Goal: Task Accomplishment & Management: Manage account settings

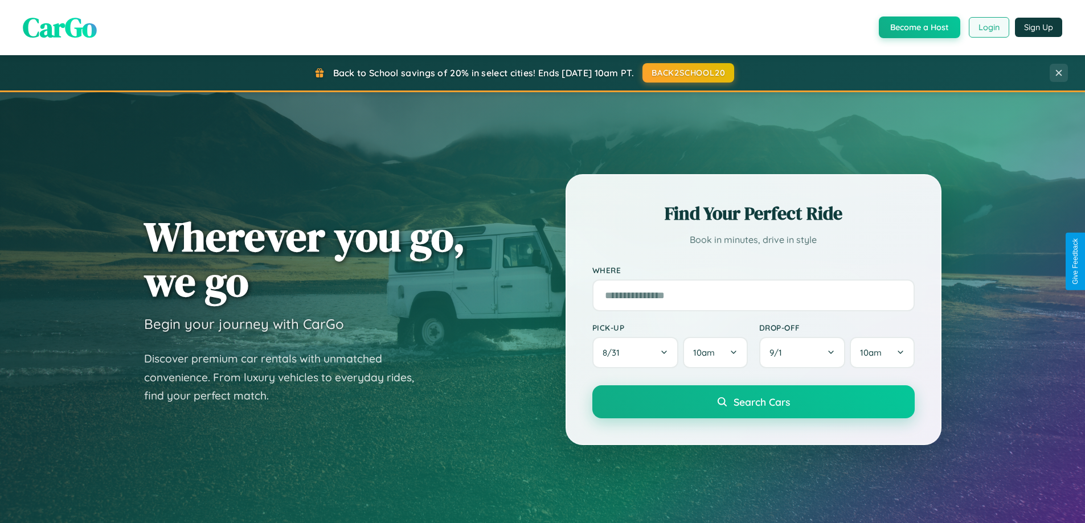
click at [988, 27] on button "Login" at bounding box center [989, 27] width 40 height 21
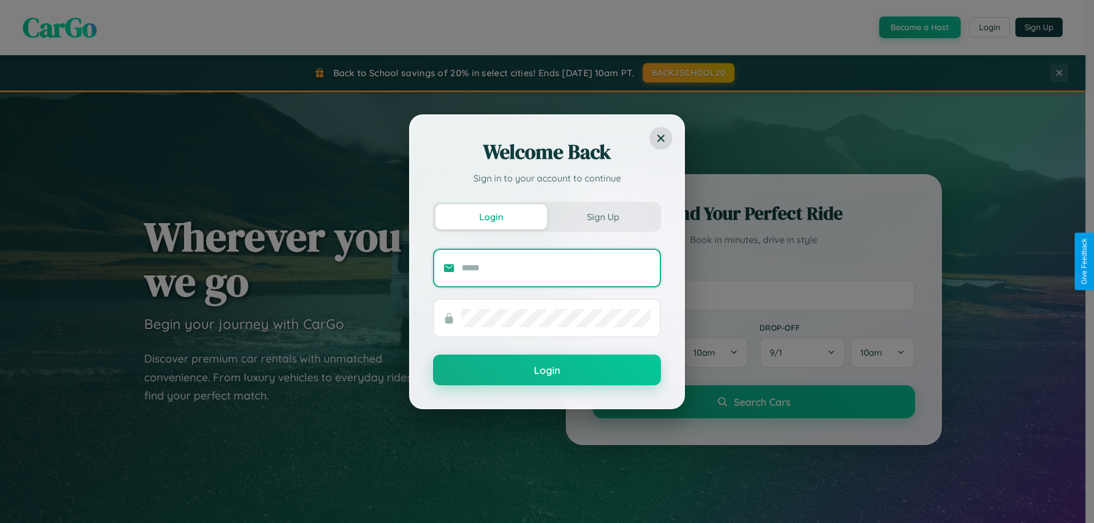
click at [556, 268] on input "text" at bounding box center [555, 268] width 189 height 18
type input "**********"
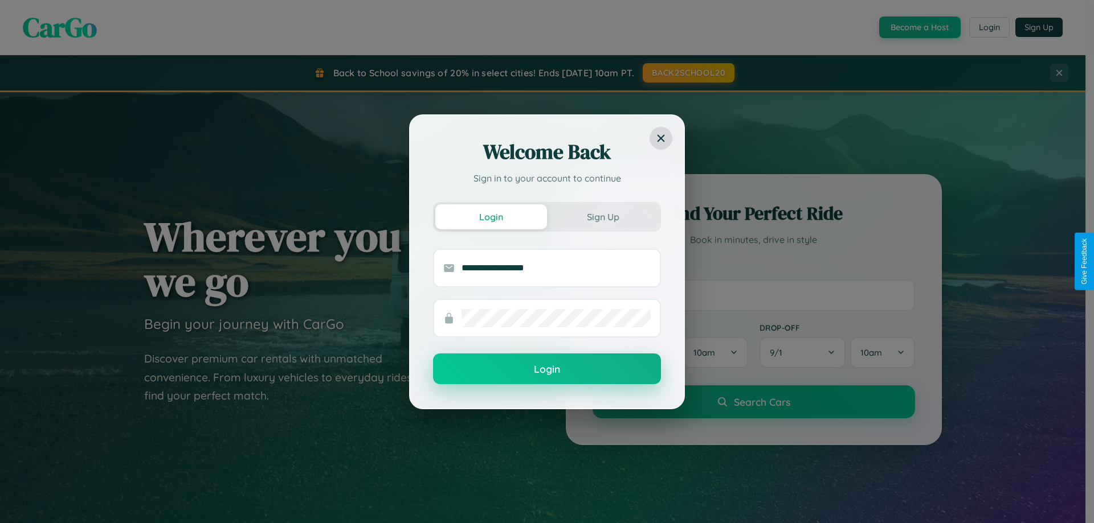
click at [547, 370] on button "Login" at bounding box center [547, 369] width 228 height 31
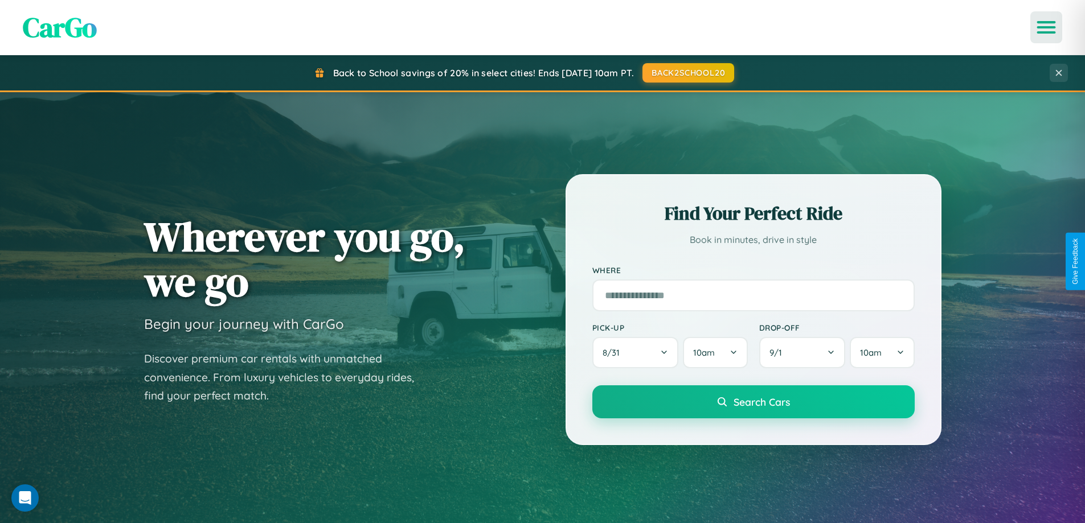
click at [1046, 27] on icon "Open menu" at bounding box center [1046, 27] width 17 height 10
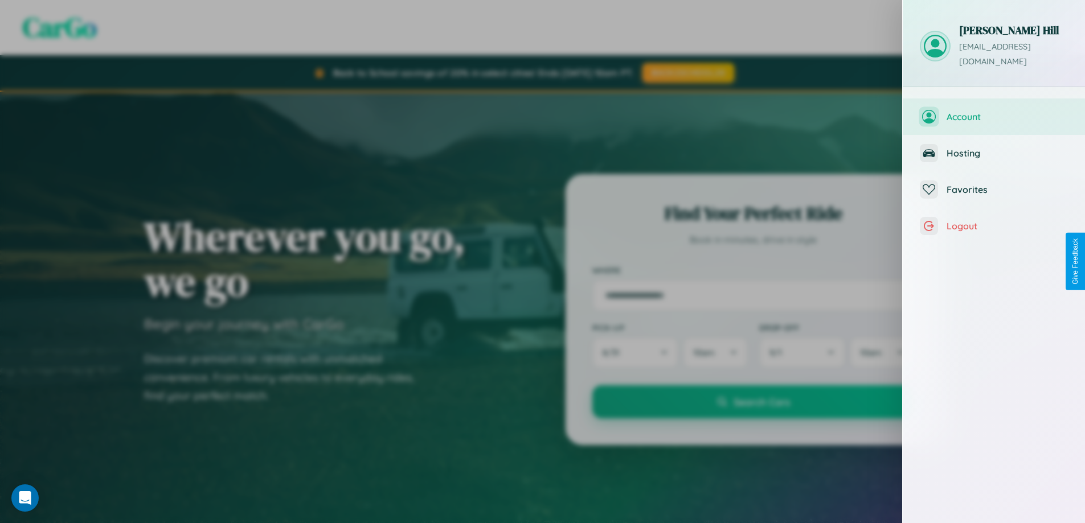
click at [994, 111] on span "Account" at bounding box center [1007, 116] width 121 height 11
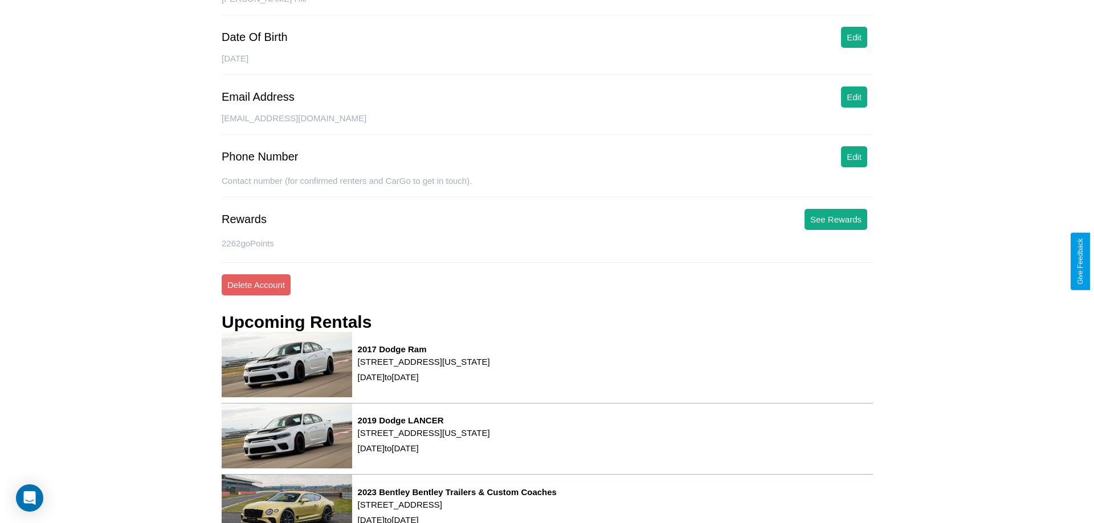
scroll to position [154, 0]
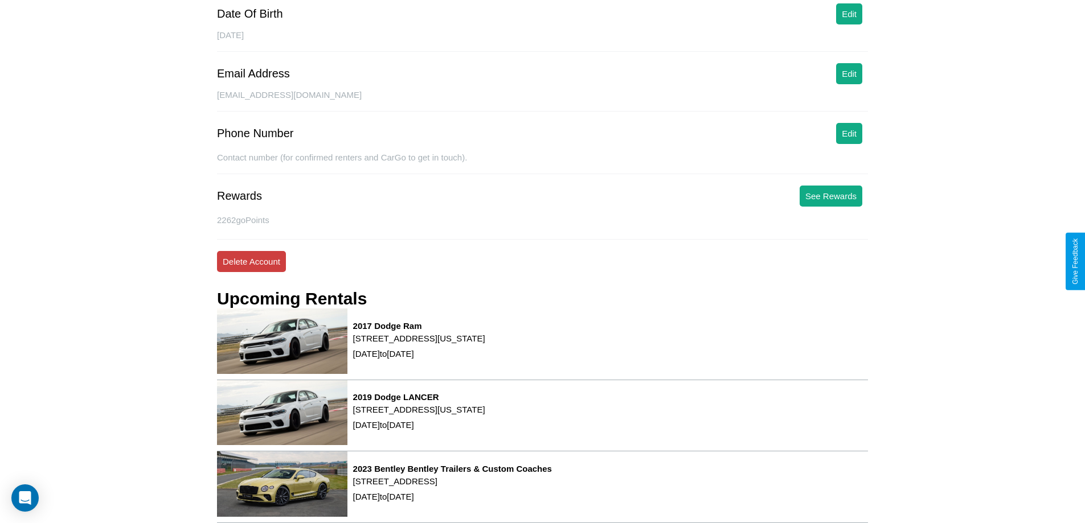
click at [251, 261] on button "Delete Account" at bounding box center [251, 261] width 69 height 21
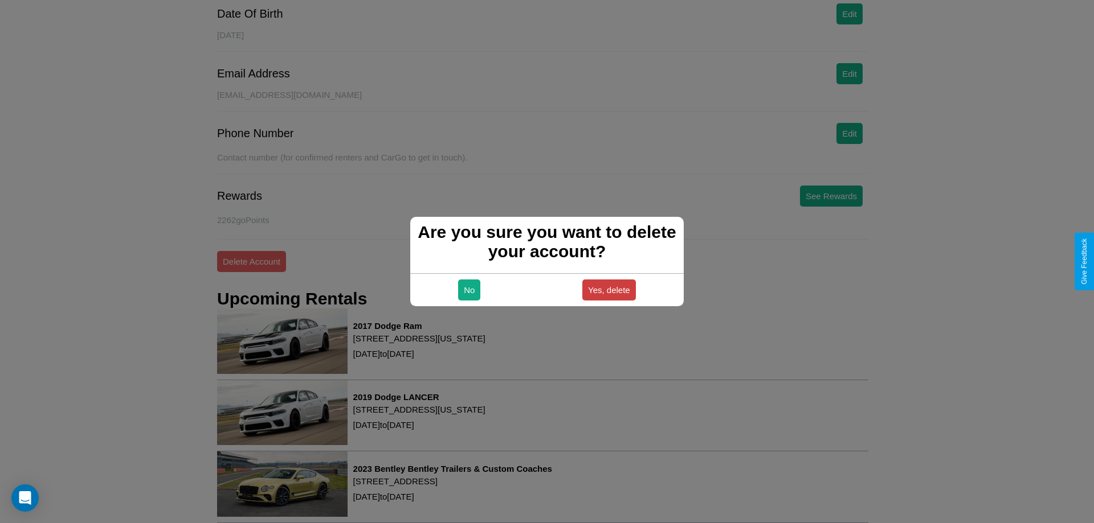
click at [608, 290] on button "Yes, delete" at bounding box center [609, 290] width 54 height 21
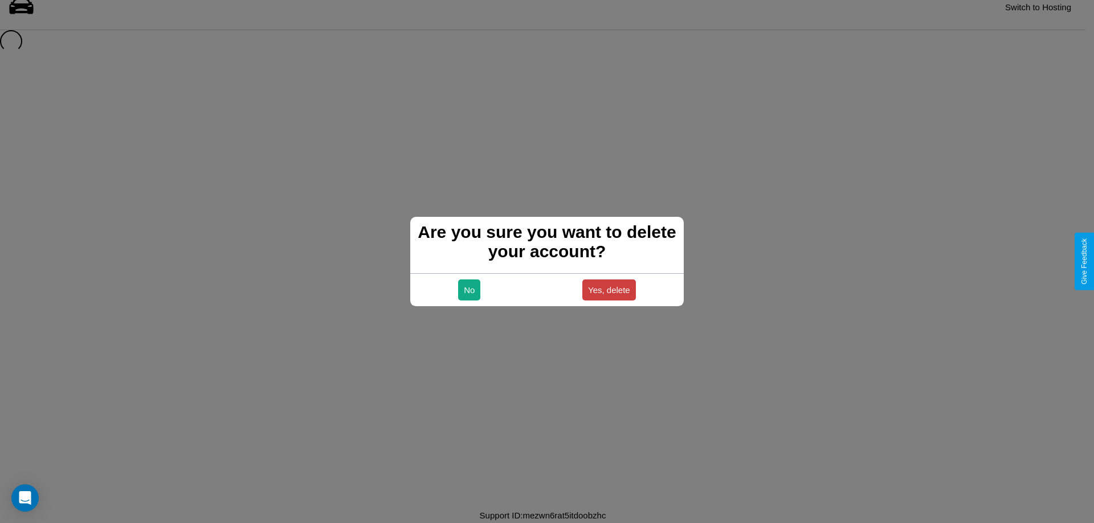
scroll to position [15, 0]
